Goal: Navigation & Orientation: Find specific page/section

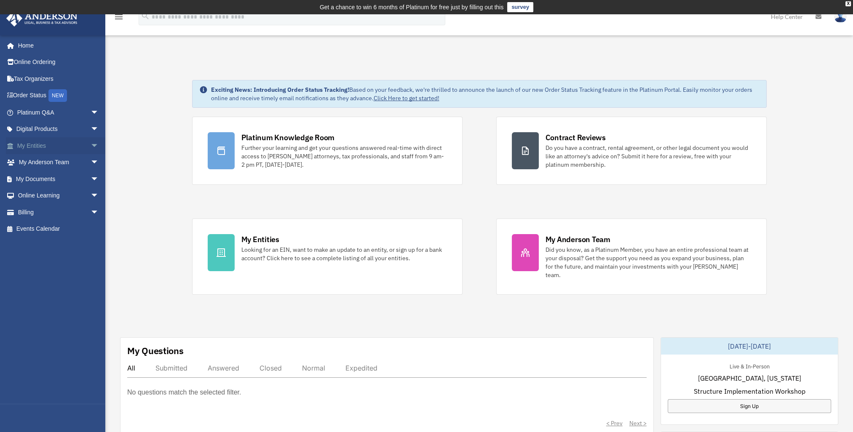
click at [91, 143] on span "arrow_drop_down" at bounding box center [99, 145] width 17 height 17
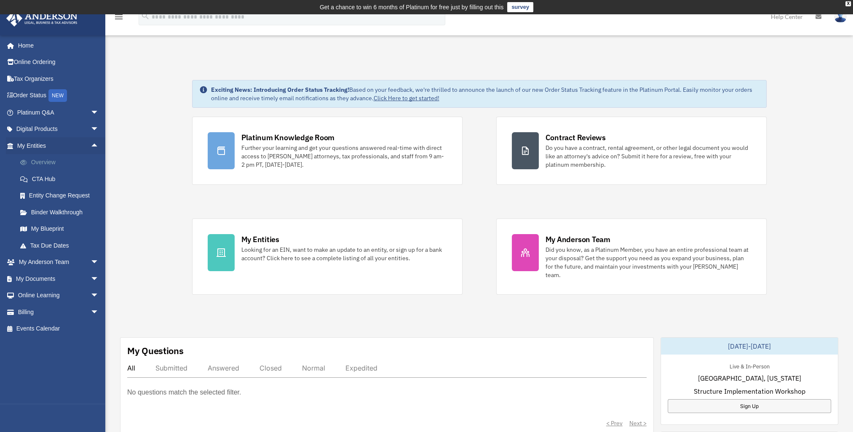
click at [61, 162] on link "Overview" at bounding box center [62, 162] width 100 height 17
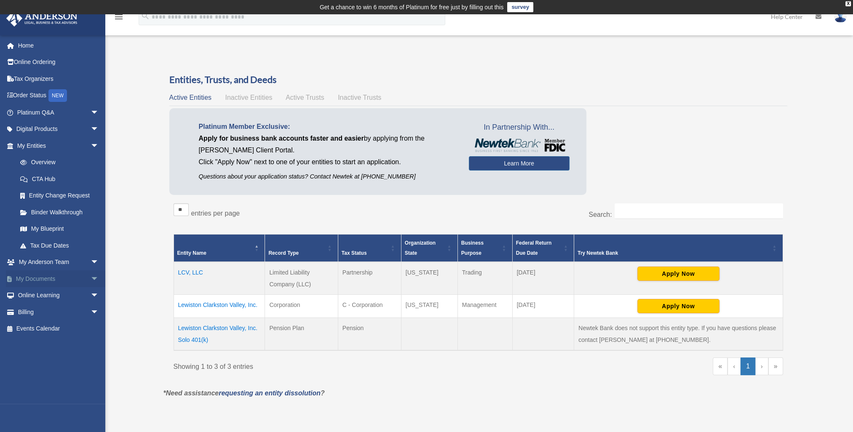
click at [91, 278] on span "arrow_drop_down" at bounding box center [99, 278] width 17 height 17
click at [80, 293] on link "Box" at bounding box center [62, 295] width 100 height 17
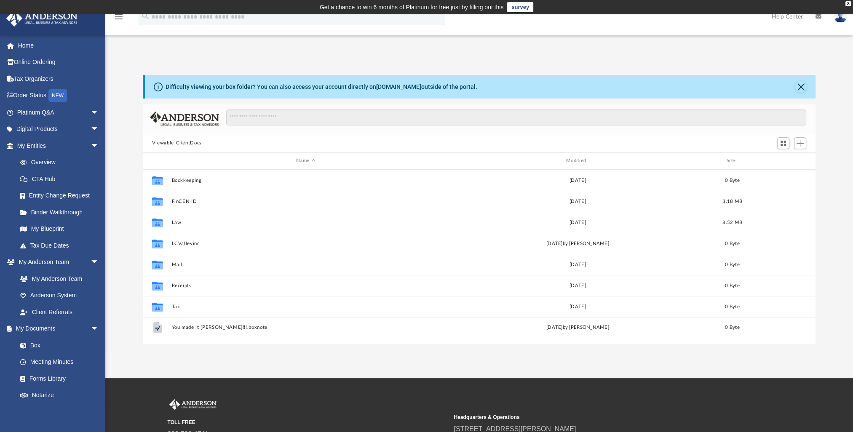
scroll to position [185, 666]
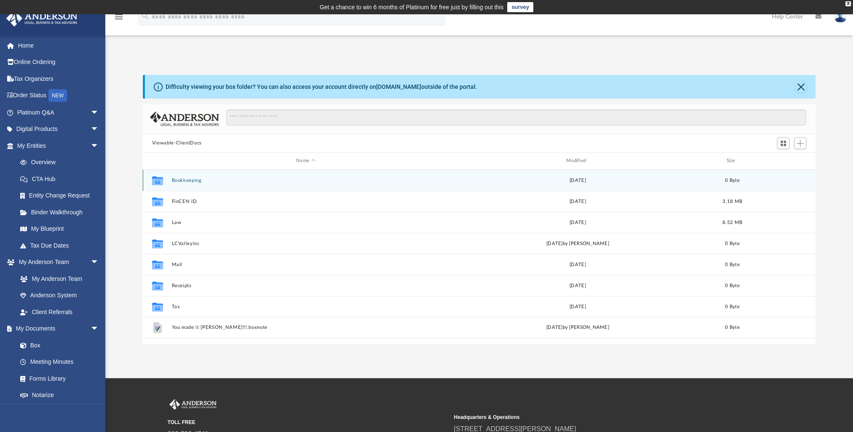
click at [184, 180] on button "Bookkeeping" at bounding box center [305, 179] width 268 height 5
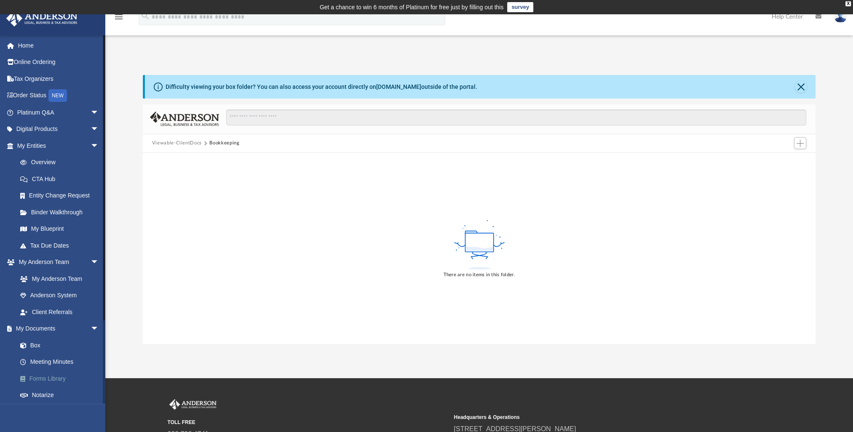
click at [64, 378] on link "Forms Library" at bounding box center [62, 378] width 100 height 17
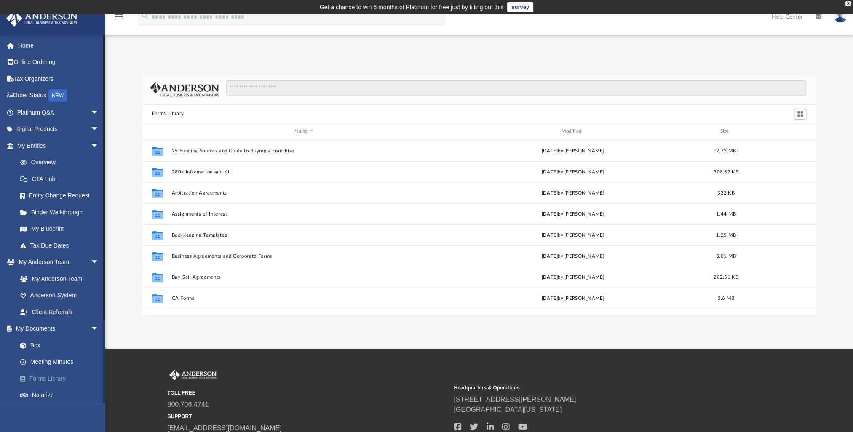
scroll to position [185, 666]
click at [849, 3] on div "X" at bounding box center [847, 3] width 5 height 5
